Goal: Task Accomplishment & Management: Manage account settings

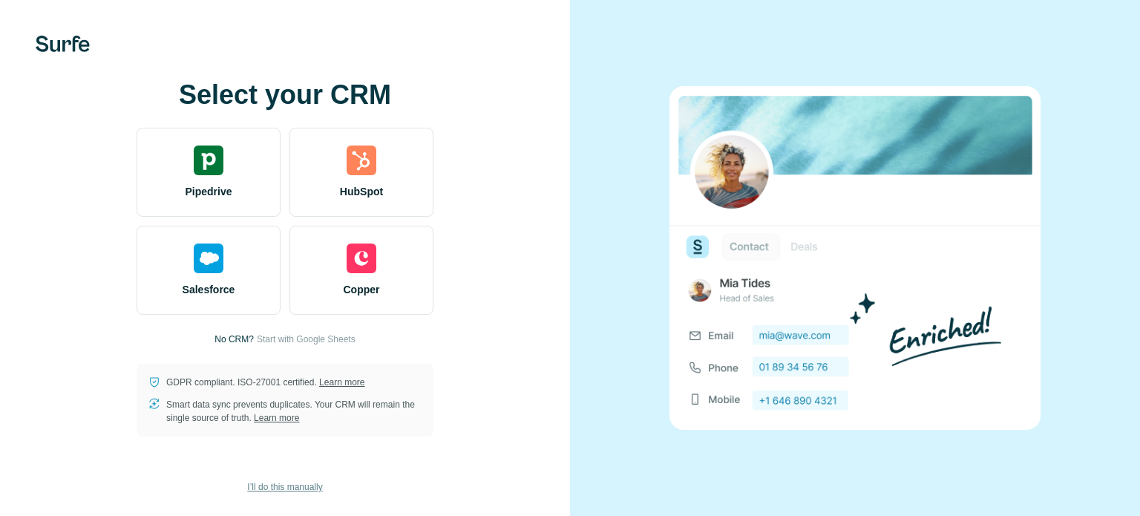
click at [289, 485] on span "I’ll do this manually" at bounding box center [284, 486] width 75 height 13
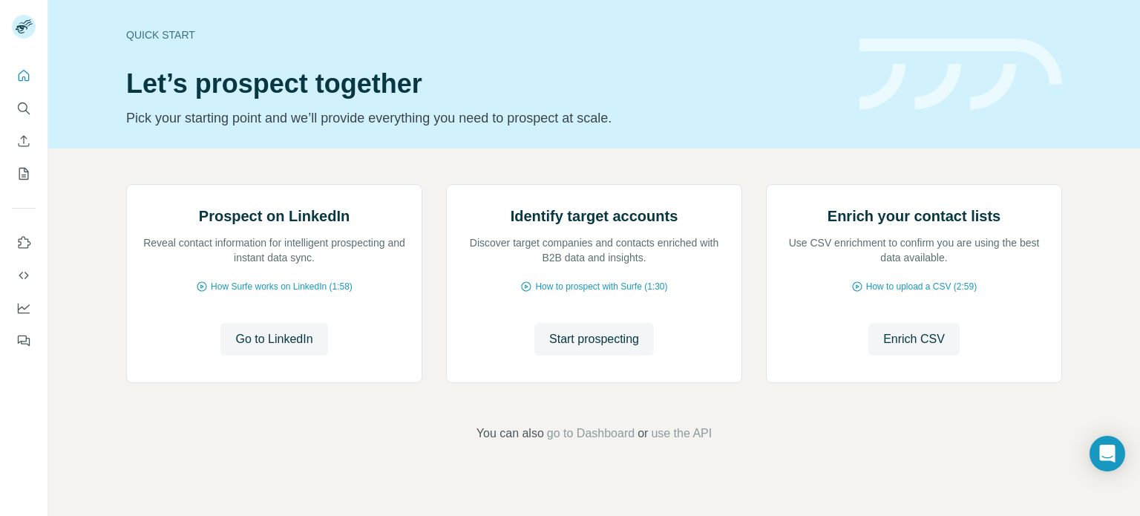
scroll to position [125, 0]
click at [283, 348] on span "Go to LinkedIn" at bounding box center [273, 339] width 77 height 18
click at [291, 293] on span "How Surfe works on LinkedIn (1:58)" at bounding box center [282, 286] width 142 height 13
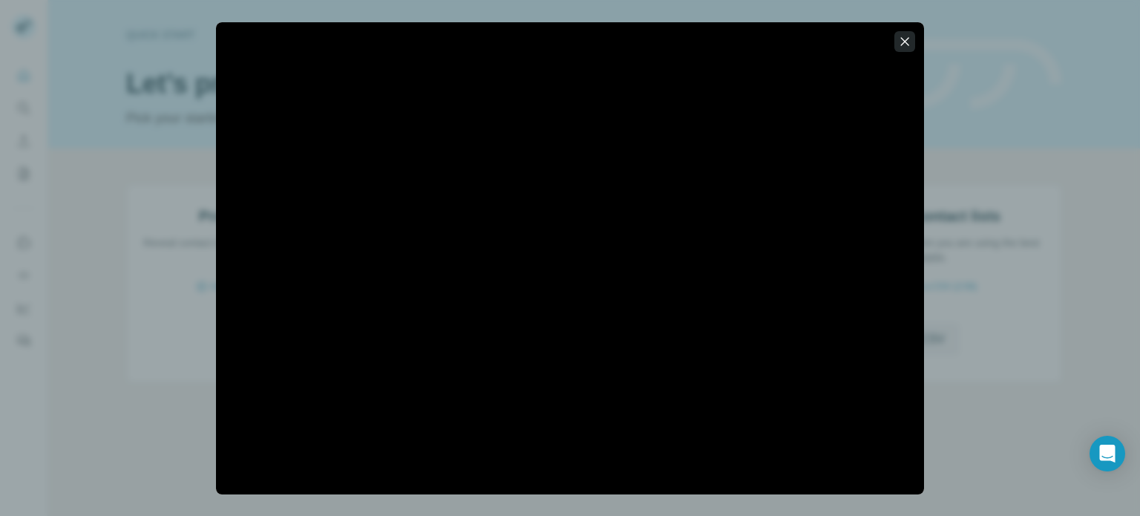
click at [904, 40] on icon "button" at bounding box center [905, 41] width 8 height 8
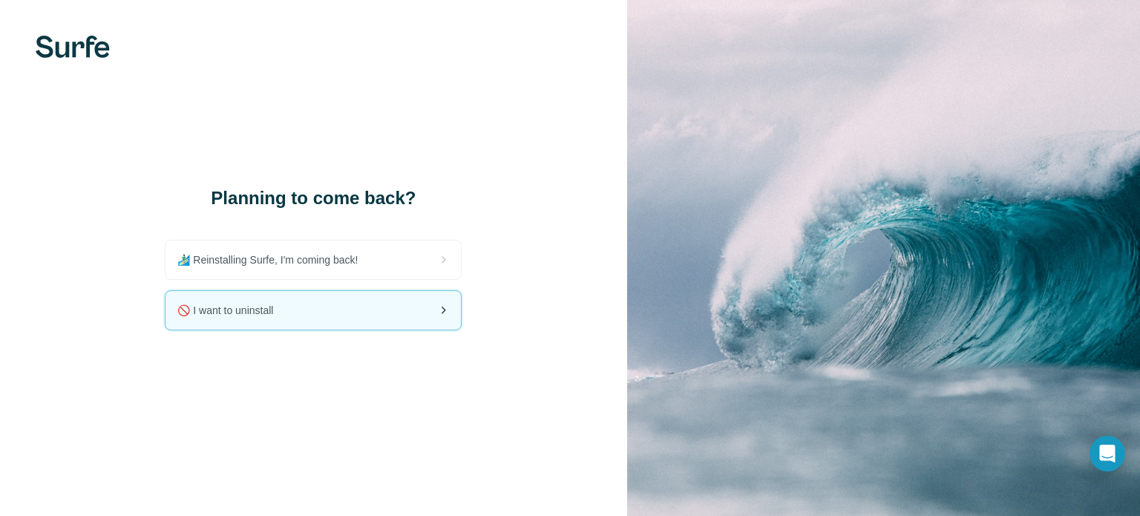
click at [392, 306] on div "🚫 I want to uninstall" at bounding box center [312, 310] width 295 height 39
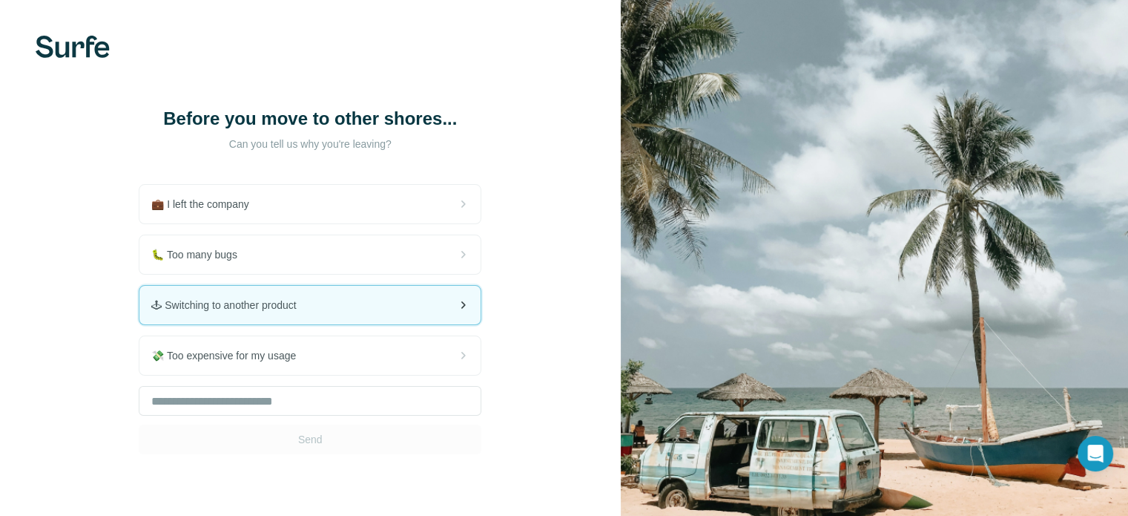
click at [371, 296] on div "🕹 Switching to another product" at bounding box center [309, 305] width 341 height 39
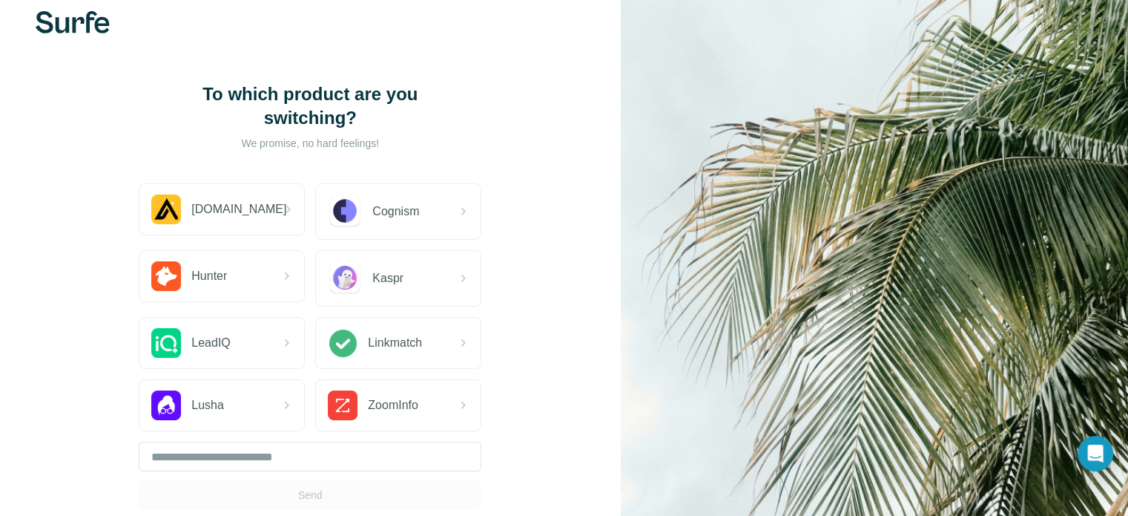
scroll to position [124, 0]
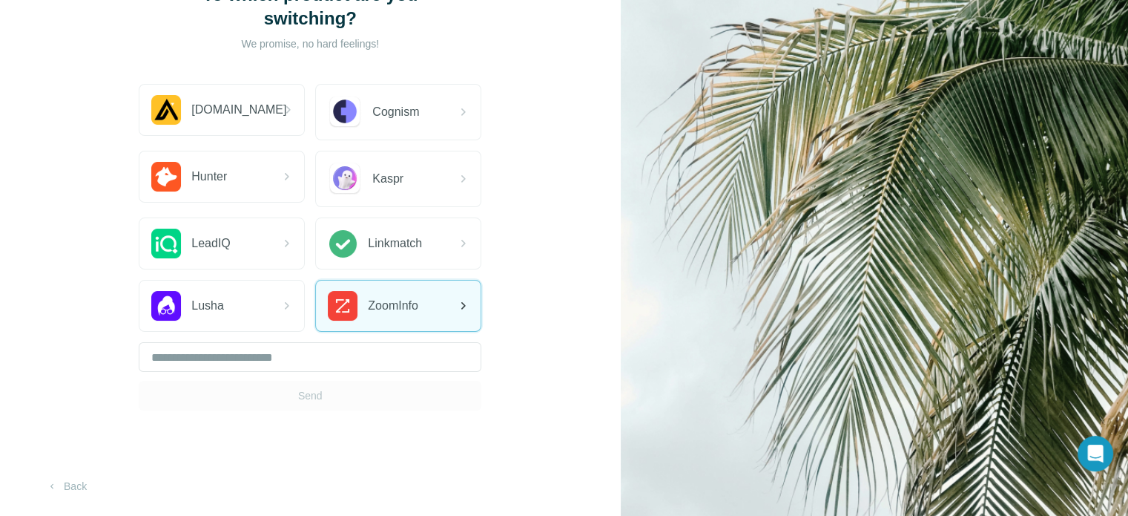
click at [373, 310] on span "ZoomInfo" at bounding box center [393, 306] width 50 height 18
